Goal: Book appointment/travel/reservation

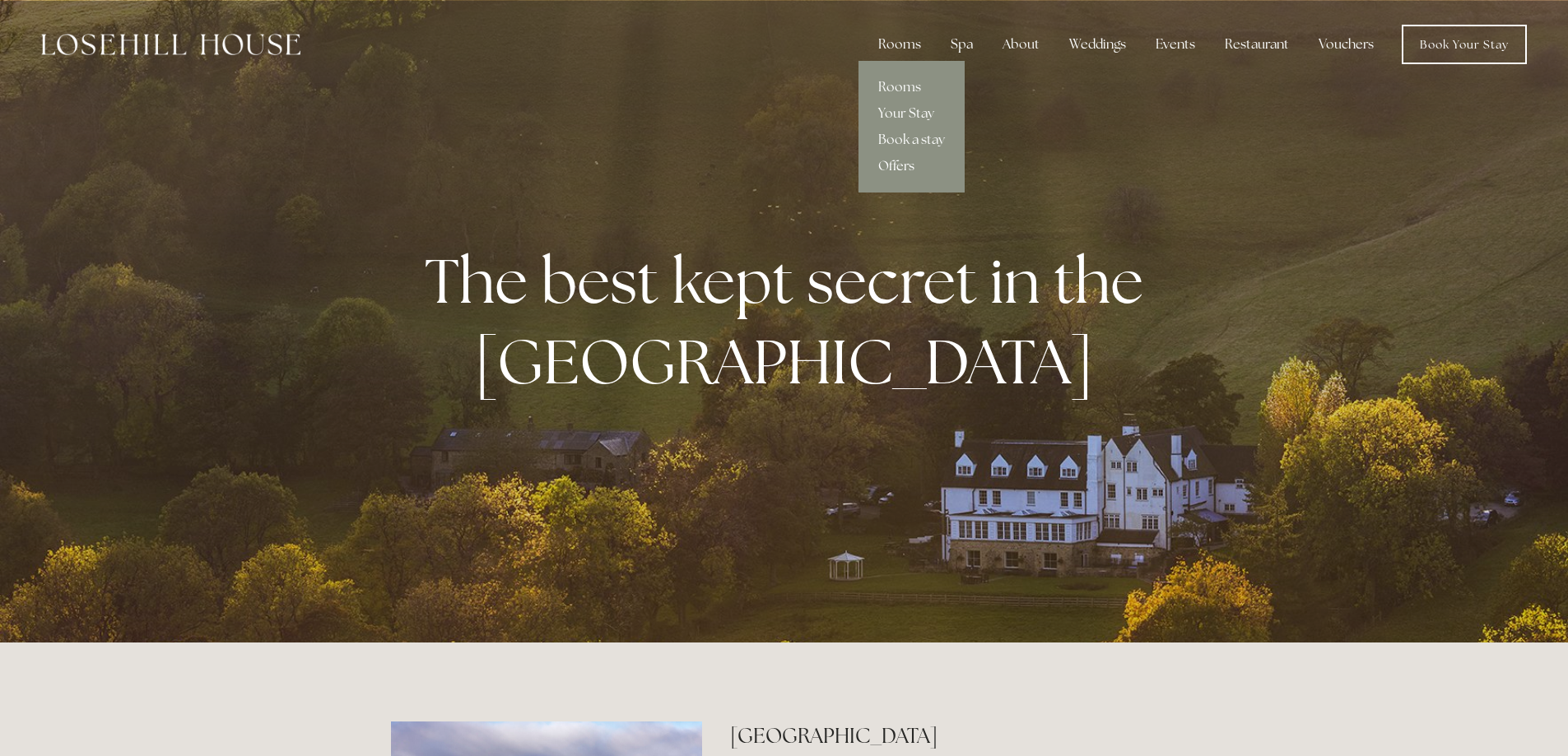
click at [902, 159] on link "Offers" at bounding box center [912, 165] width 106 height 27
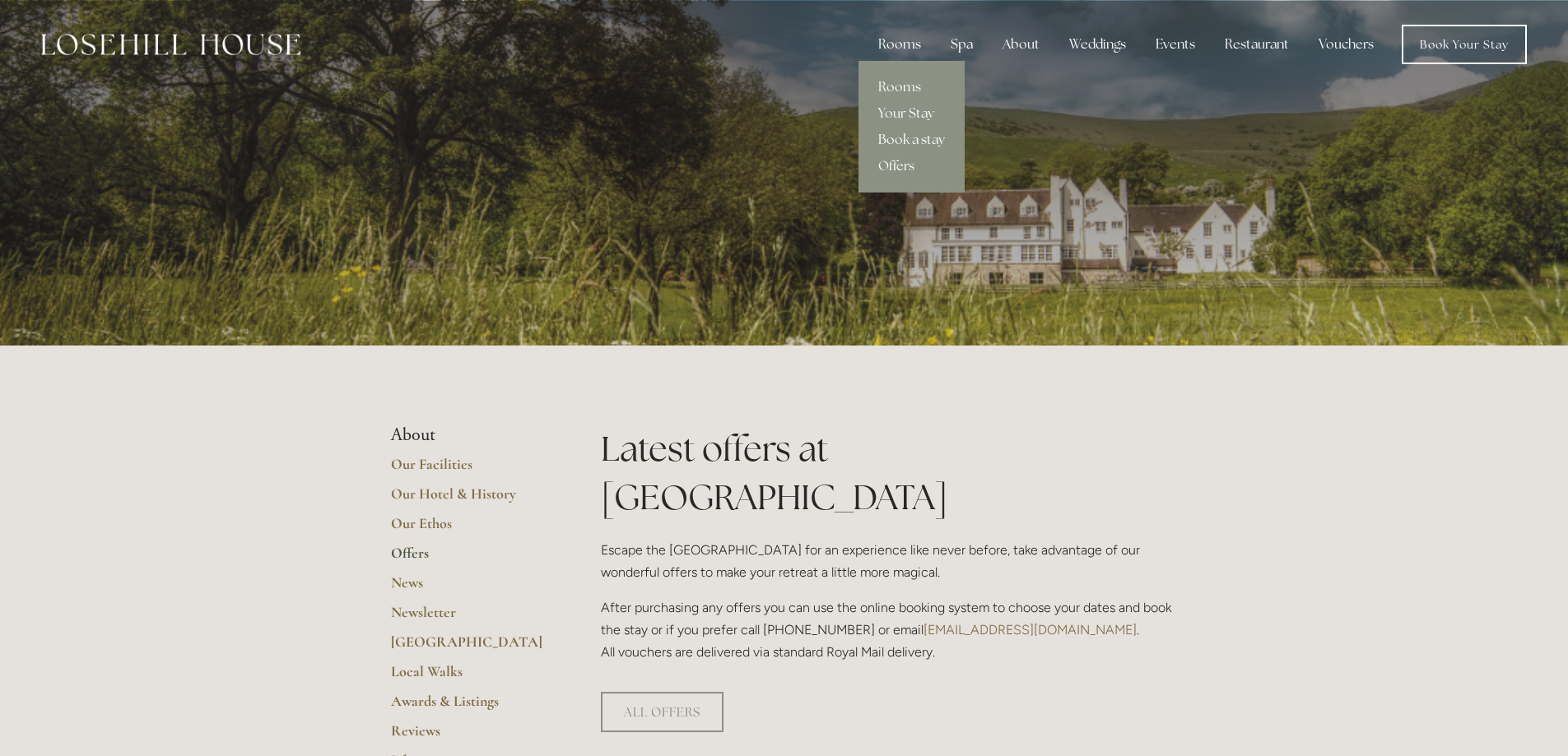
click at [897, 142] on link "Book a stay" at bounding box center [912, 140] width 106 height 27
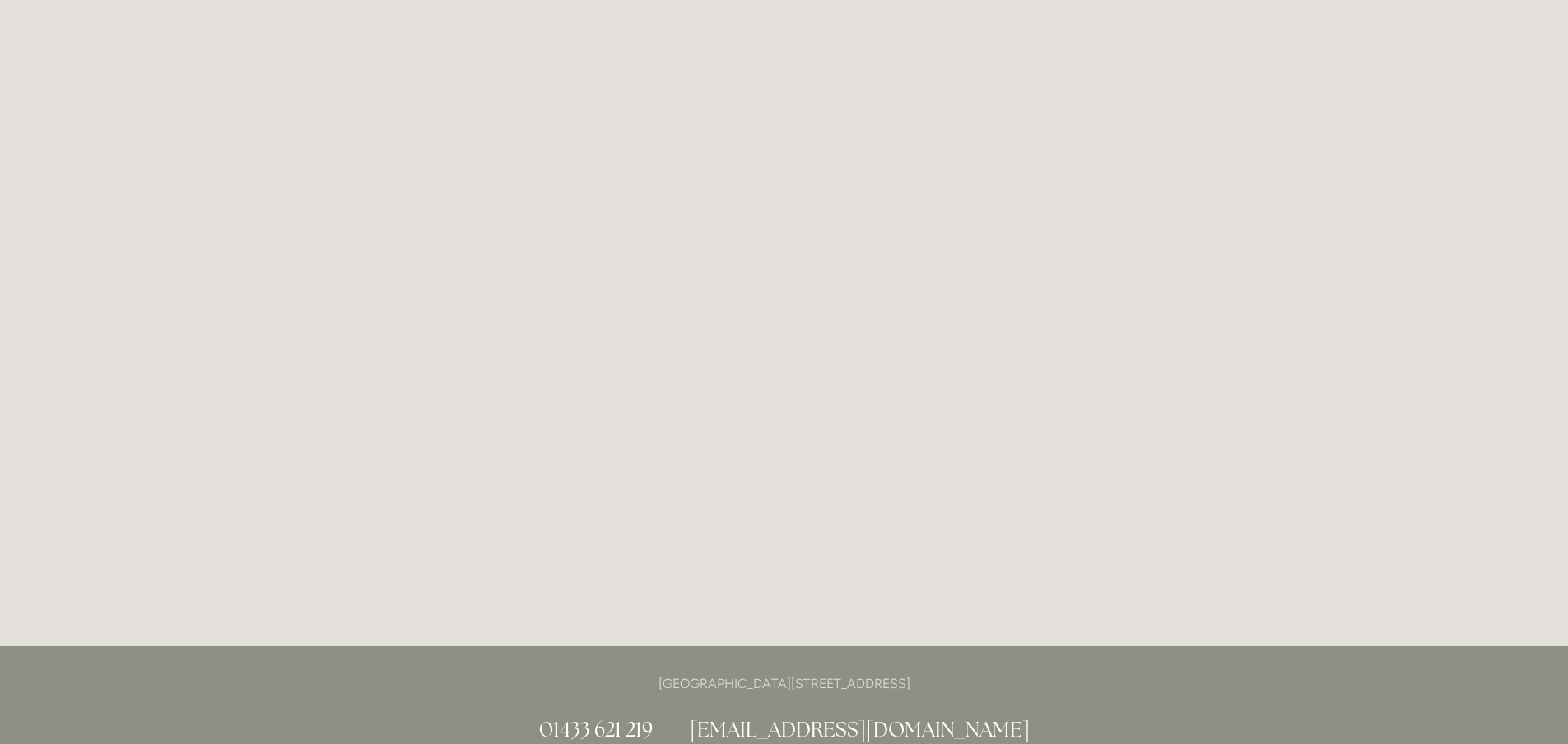
scroll to position [254, 0]
